Goal: Navigation & Orientation: Find specific page/section

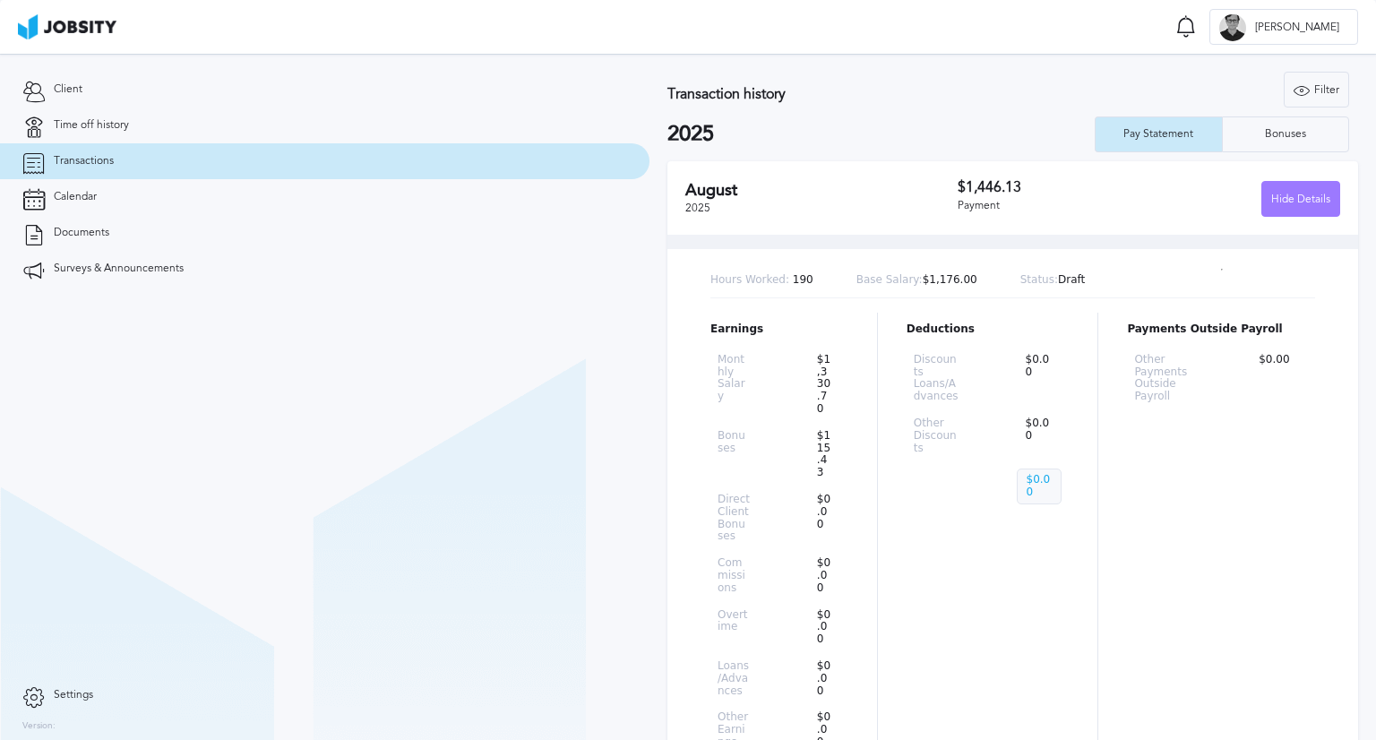
click at [156, 159] on link "Transactions" at bounding box center [325, 161] width 650 height 36
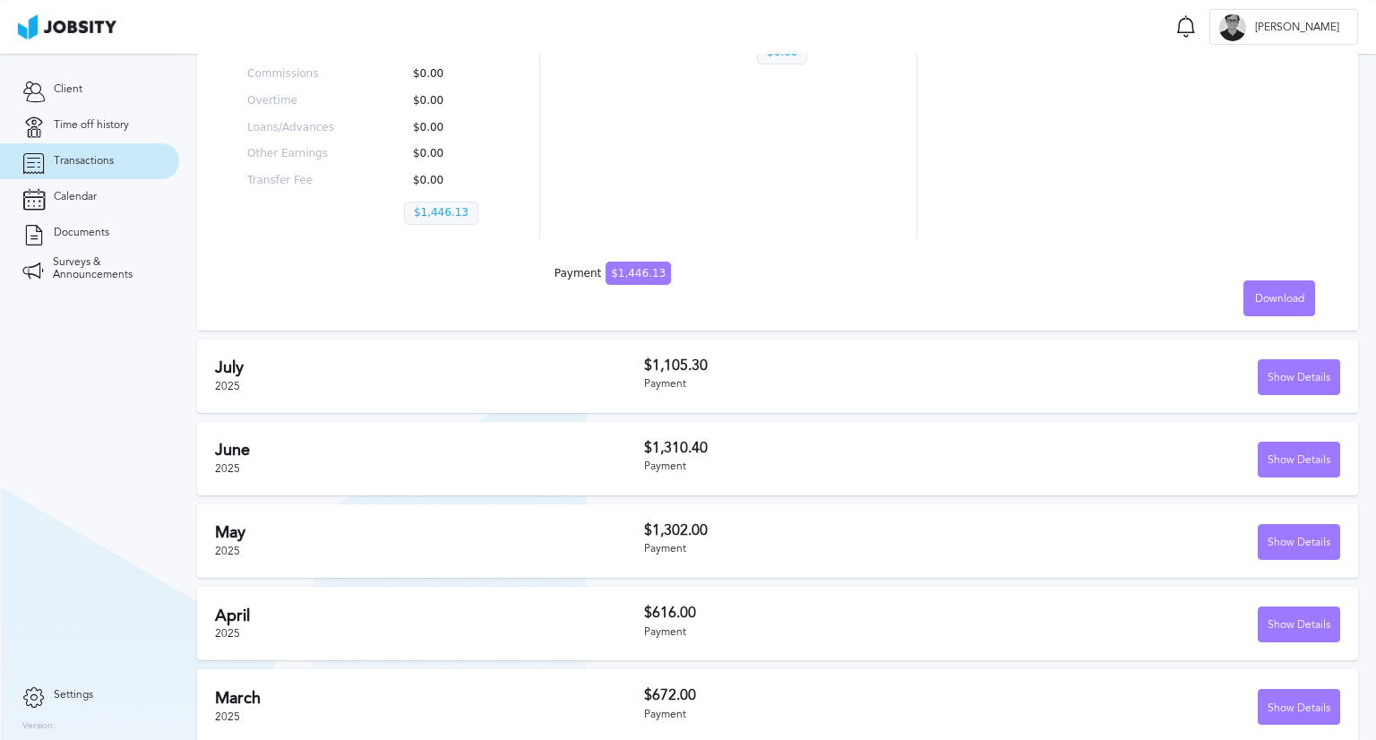
scroll to position [390, 0]
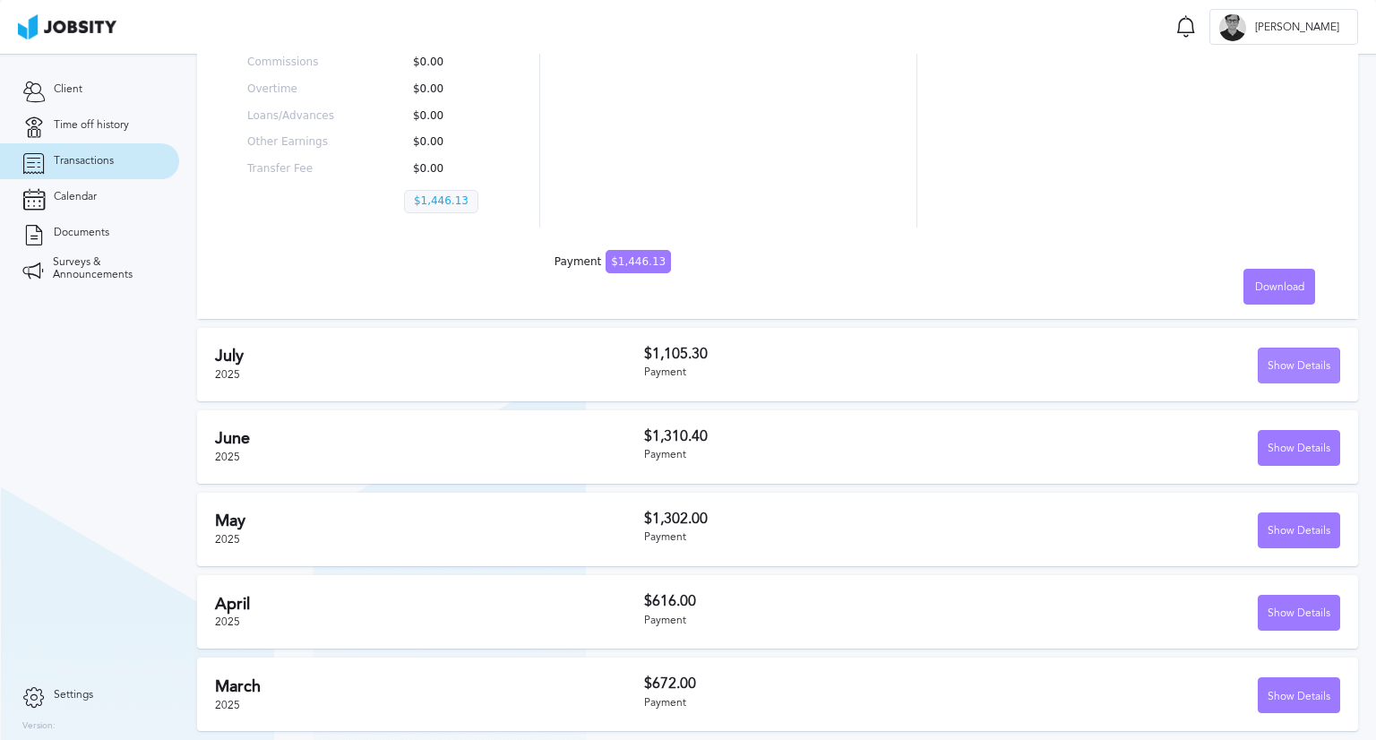
click at [1296, 366] on div "Show Details" at bounding box center [1299, 367] width 81 height 36
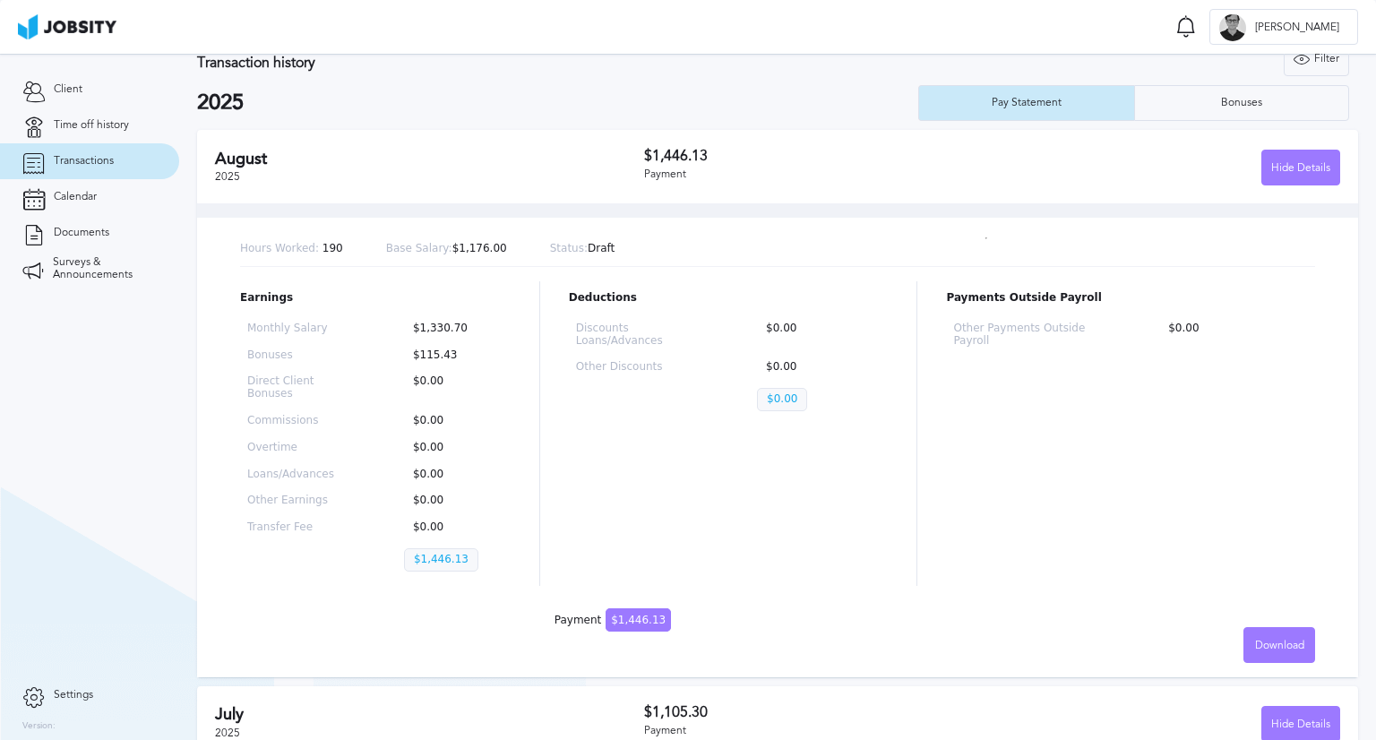
scroll to position [0, 0]
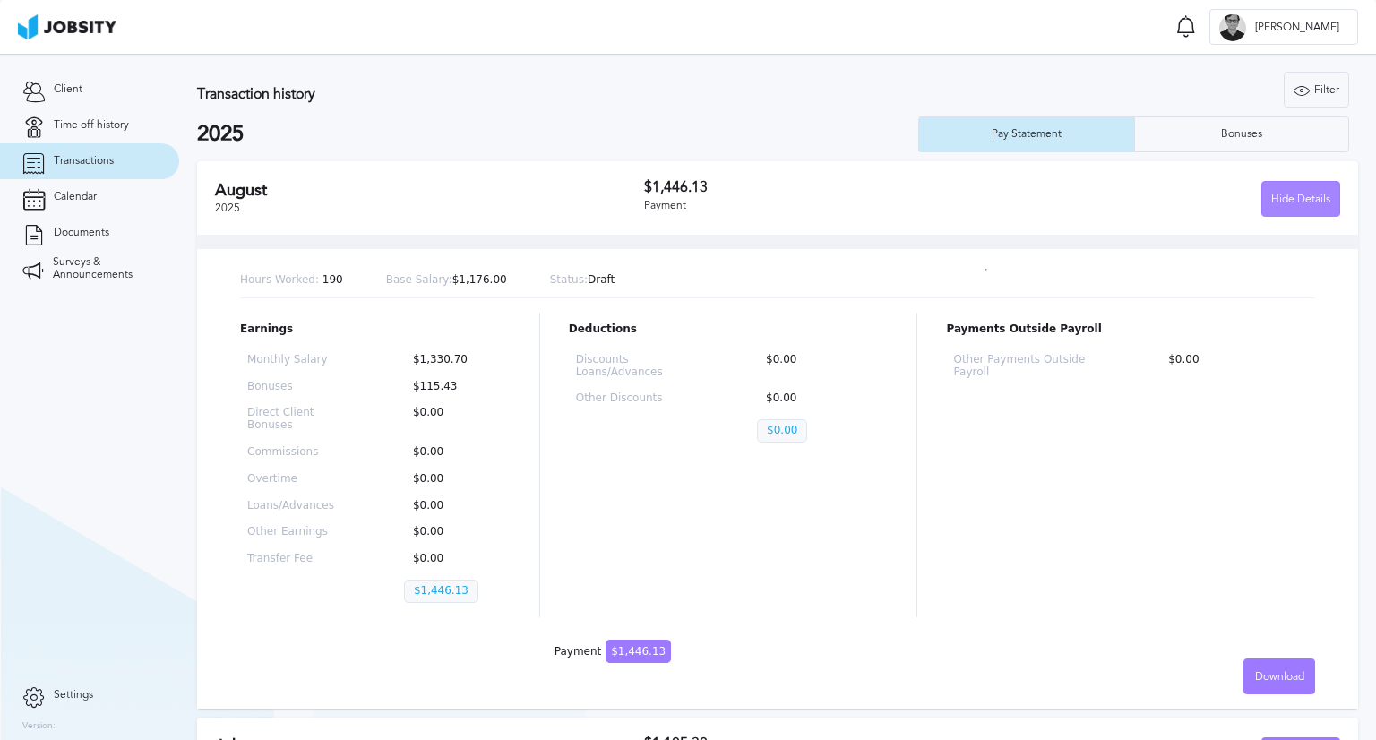
click at [1278, 205] on div "Hide Details" at bounding box center [1300, 200] width 77 height 36
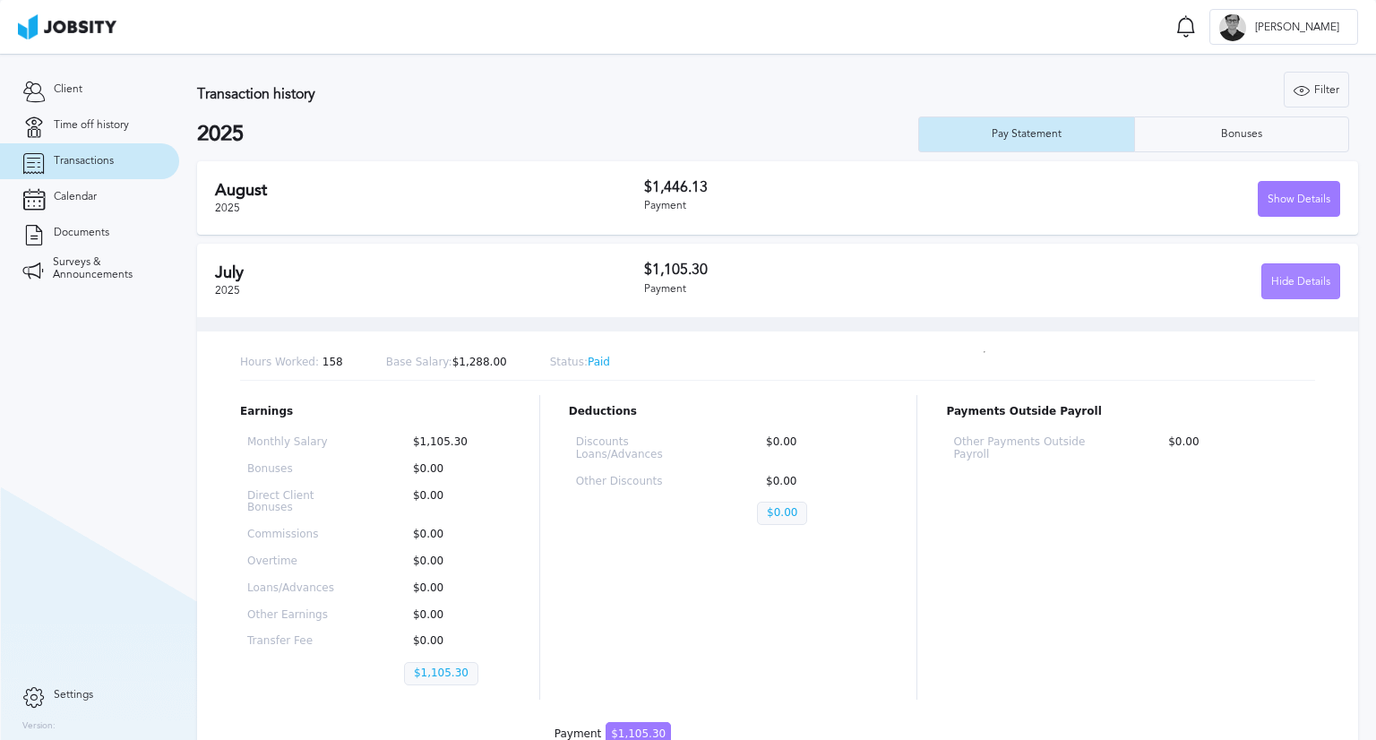
click at [1288, 284] on div "Hide Details" at bounding box center [1300, 282] width 77 height 36
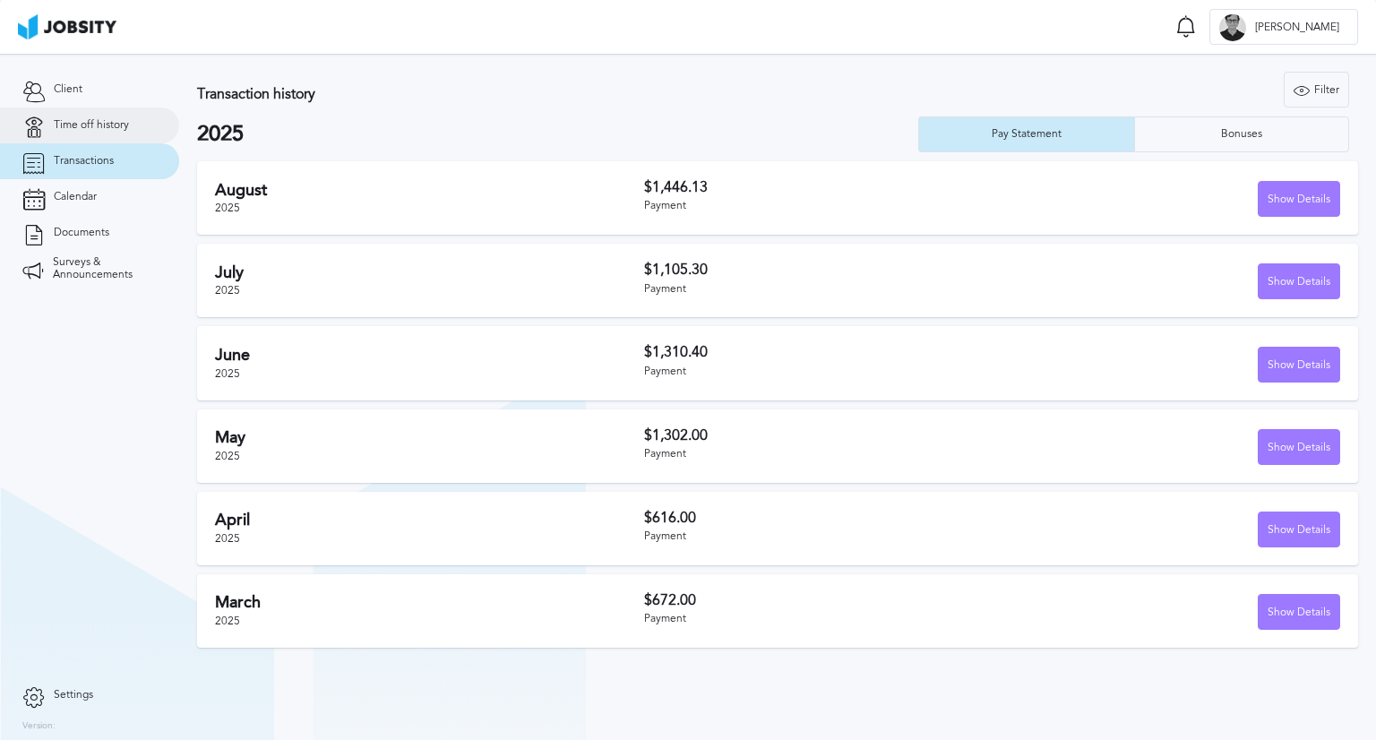
click at [111, 126] on span "Time off history" at bounding box center [91, 125] width 75 height 13
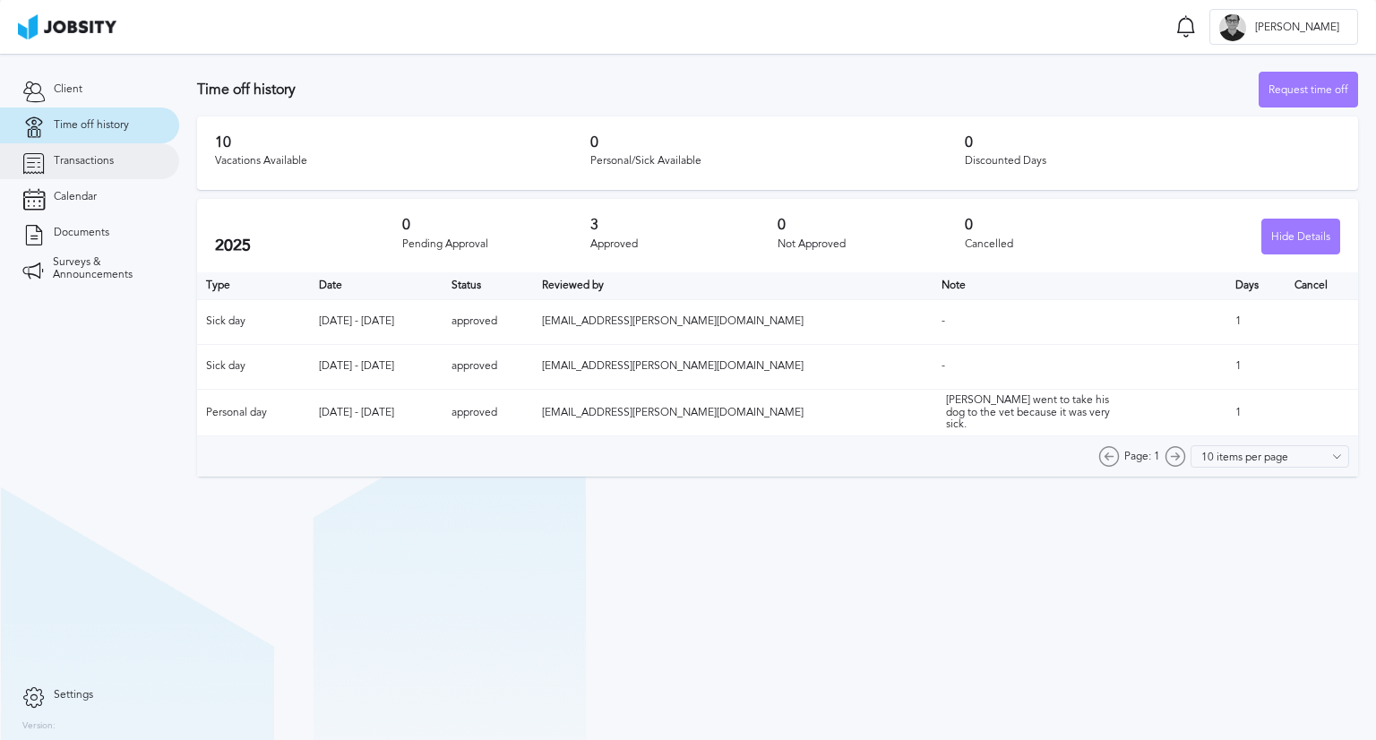
click at [101, 155] on span "Transactions" at bounding box center [84, 161] width 60 height 13
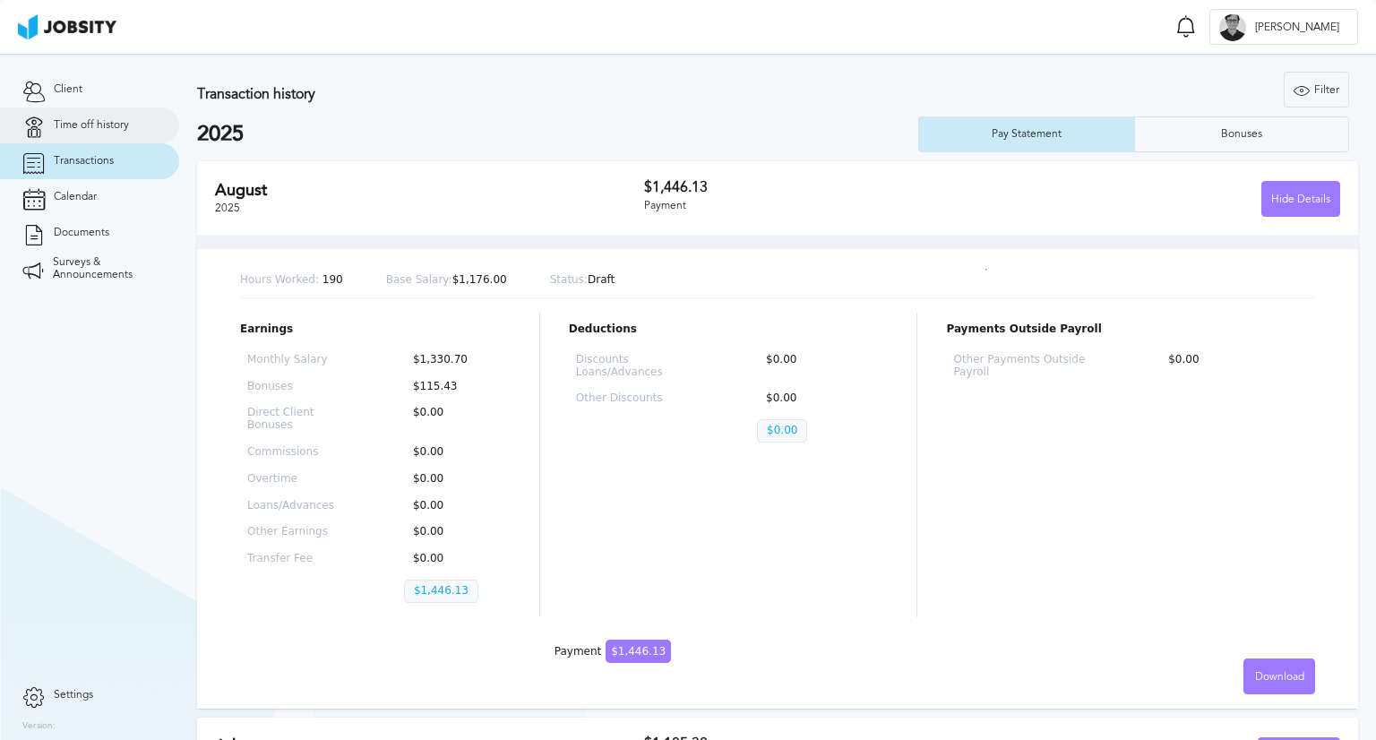
click at [104, 124] on span "Time off history" at bounding box center [91, 125] width 75 height 13
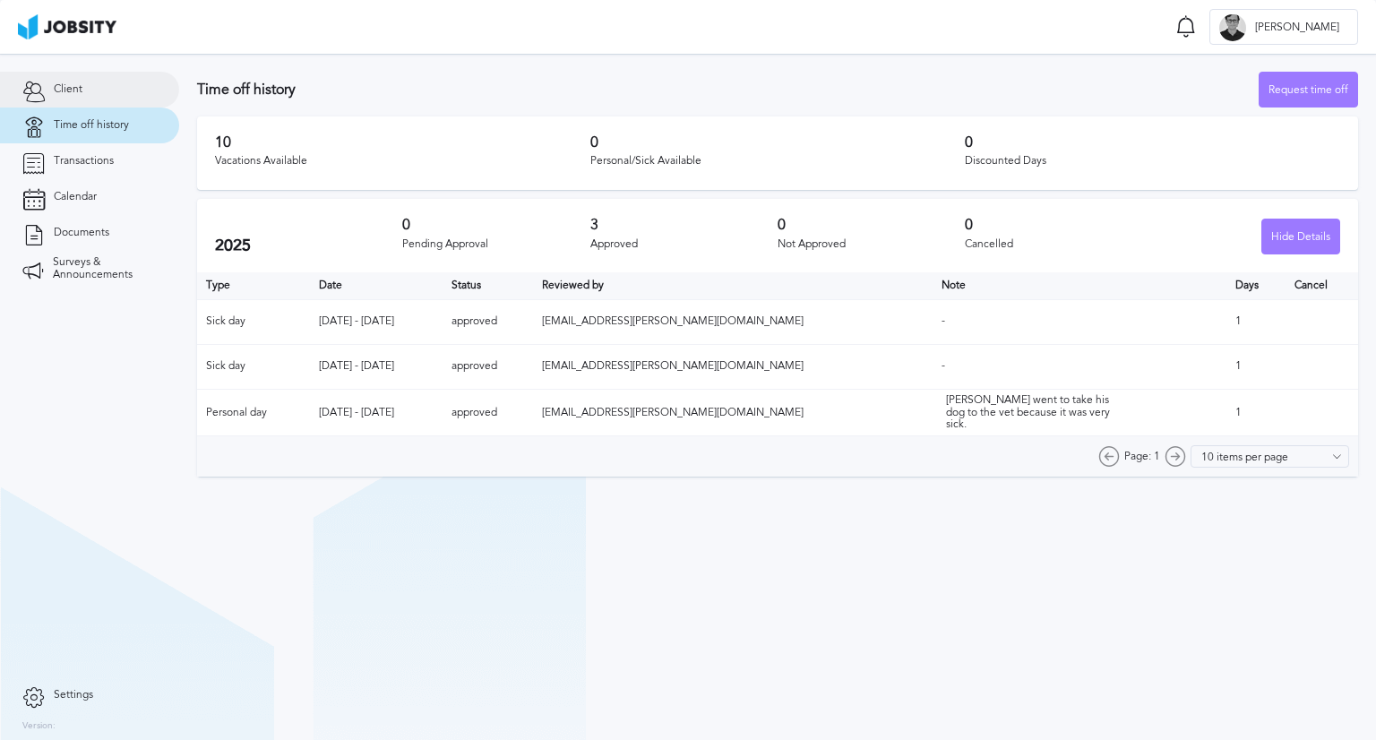
click at [106, 94] on link "Client" at bounding box center [89, 90] width 179 height 36
